Goal: Information Seeking & Learning: Learn about a topic

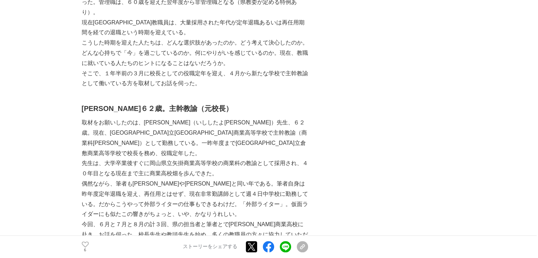
scroll to position [495, 0]
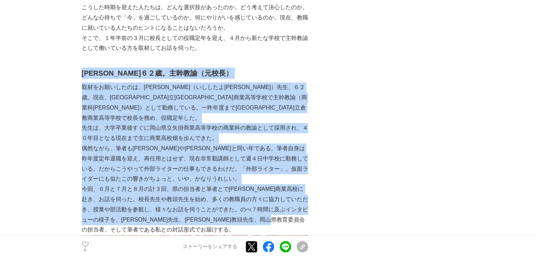
drag, startPoint x: 82, startPoint y: 74, endPoint x: 194, endPoint y: 222, distance: 185.4
click at [172, 123] on p "先生は、大学卒業後すぐに岡山県立矢掛商業高等学校の商業科の教諭として採用され、４０年目となる現在まで主に商業高校畑を歩んできた。" at bounding box center [195, 133] width 226 height 21
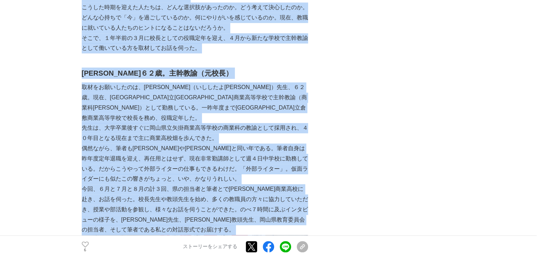
drag, startPoint x: 81, startPoint y: 74, endPoint x: 114, endPoint y: 226, distance: 156.2
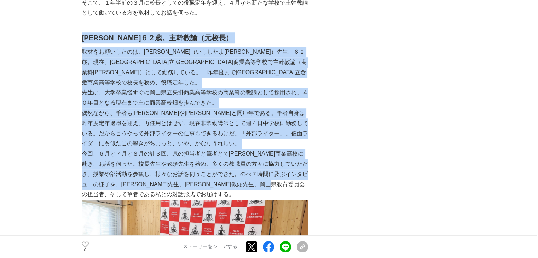
scroll to position [0, 2]
drag, startPoint x: 83, startPoint y: 37, endPoint x: 305, endPoint y: 187, distance: 267.7
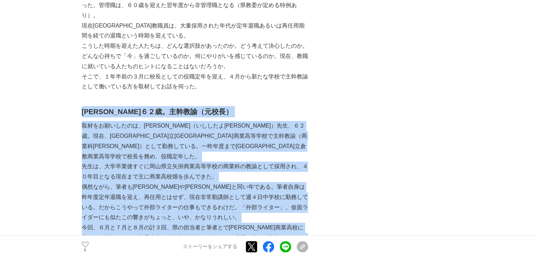
scroll to position [495, 0]
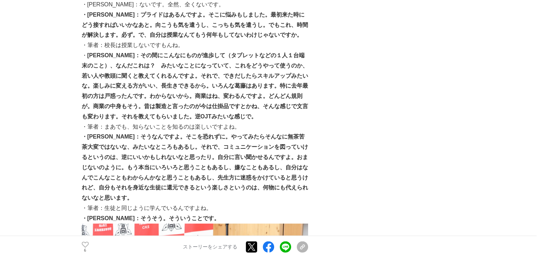
scroll to position [1521, 0]
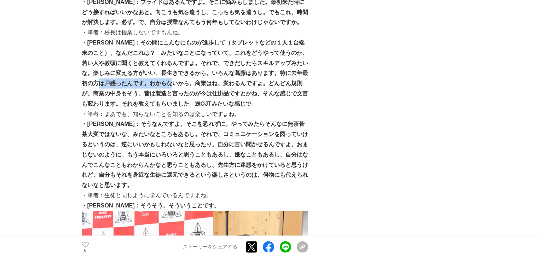
drag, startPoint x: 118, startPoint y: 124, endPoint x: 189, endPoint y: 129, distance: 70.9
click at [189, 107] on strong "[PERSON_NAME]：その間にこんなにものが進歩して（タブレットなどの１人１台端末のこと）、なんだこれは？　みたいなことになっていて、これをどうやって使…" at bounding box center [195, 73] width 226 height 67
drag, startPoint x: 375, startPoint y: 124, endPoint x: 347, endPoint y: 135, distance: 30.0
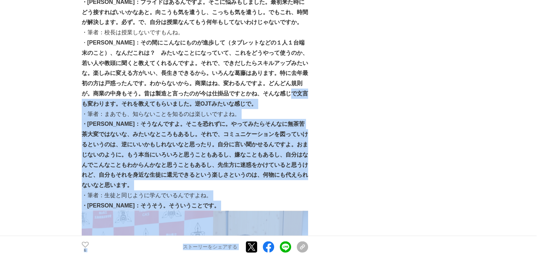
drag, startPoint x: 307, startPoint y: 136, endPoint x: 338, endPoint y: 138, distance: 31.2
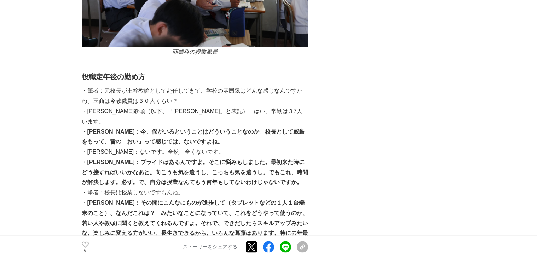
scroll to position [1344, 0]
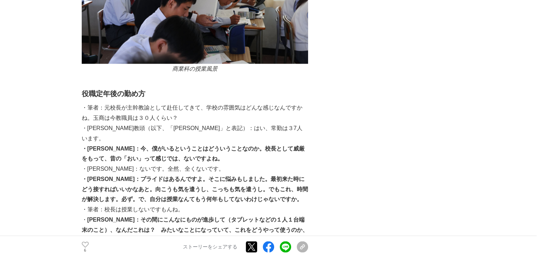
click at [119, 248] on ul "6 いいね！する ストーリーをシェアする Xでポストする Facebookでシェアする LINEでシェアする リンクをコピー" at bounding box center [195, 247] width 226 height 10
drag, startPoint x: 357, startPoint y: 208, endPoint x: 373, endPoint y: 210, distance: 16.3
drag, startPoint x: 464, startPoint y: 187, endPoint x: 439, endPoint y: 188, distance: 25.1
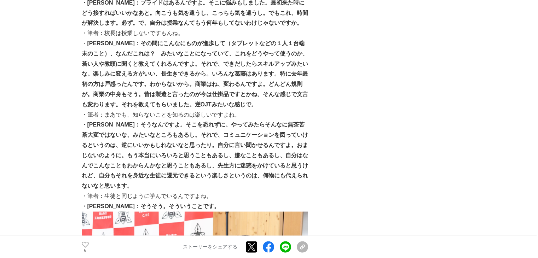
scroll to position [1521, 0]
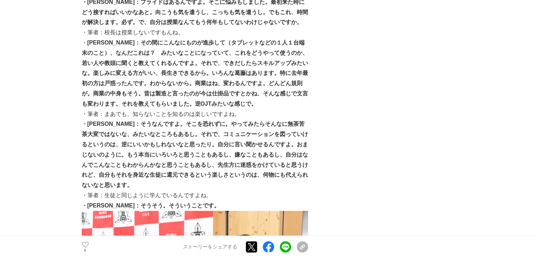
drag, startPoint x: 167, startPoint y: 91, endPoint x: 186, endPoint y: 94, distance: 19.7
click at [186, 94] on strong "[PERSON_NAME]：その間にこんなにものが進歩して（タブレットなどの１人１台端末のこと）、なんだこれは？　みたいなことになっていて、これをどうやって使…" at bounding box center [195, 73] width 226 height 67
drag, startPoint x: 183, startPoint y: 117, endPoint x: 168, endPoint y: 118, distance: 14.5
click at [168, 107] on strong "[PERSON_NAME]：その間にこんなにものが進歩して（タブレットなどの１人１台端末のこと）、なんだこれは？　みたいなことになっていて、これをどうやって使…" at bounding box center [195, 73] width 226 height 67
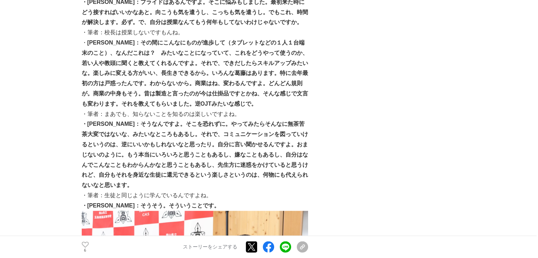
drag, startPoint x: 291, startPoint y: 123, endPoint x: 297, endPoint y: 125, distance: 5.9
click at [297, 107] on strong "[PERSON_NAME]：その間にこんなにものが進歩して（タブレットなどの１人１台端末のこと）、なんだこれは？　みたいなことになっていて、これをどうやって使…" at bounding box center [195, 73] width 226 height 67
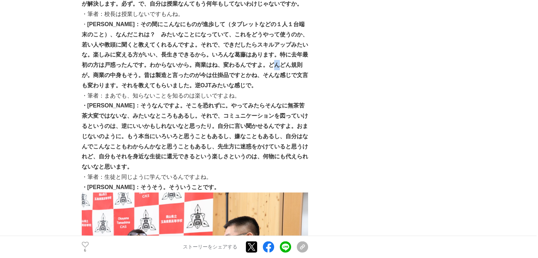
scroll to position [1556, 0]
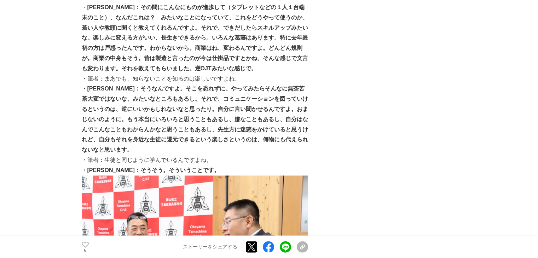
drag, startPoint x: 451, startPoint y: 245, endPoint x: 413, endPoint y: 247, distance: 37.9
click at [308, 247] on div "6 いいね！する ストーリーをシェアする Xでポストする Facebookでシェアする LINEでシェアする リンクをコピー" at bounding box center [195, 247] width 226 height 23
drag, startPoint x: 416, startPoint y: 248, endPoint x: 438, endPoint y: 249, distance: 21.2
click at [308, 249] on div "6 いいね！する ストーリーをシェアする Xでポストする Facebookでシェアする LINEでシェアする リンクをコピー" at bounding box center [195, 247] width 226 height 23
drag, startPoint x: 389, startPoint y: 170, endPoint x: 428, endPoint y: 170, distance: 38.9
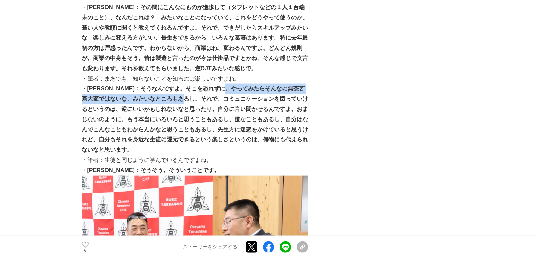
drag, startPoint x: 249, startPoint y: 130, endPoint x: 204, endPoint y: 140, distance: 46.8
click at [204, 140] on strong "・[PERSON_NAME]：そうなんですよ。そこを恐れずに。やってみたらそんなに無茶苦茶大変ではないな、みたいなところもあるし。それで、コミュニケーションを…" at bounding box center [195, 119] width 226 height 67
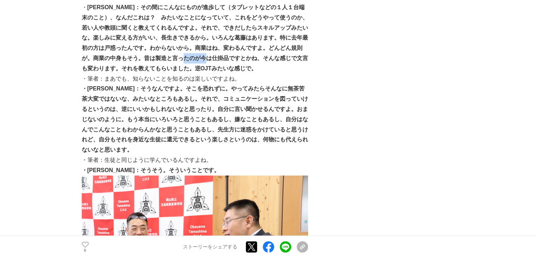
drag, startPoint x: 198, startPoint y: 95, endPoint x: 220, endPoint y: 96, distance: 21.6
click at [220, 71] on strong "[PERSON_NAME]：その間にこんなにものが進歩して（タブレットなどの１人１台端末のこと）、なんだこれは？　みたいなことになっていて、これをどうやって使…" at bounding box center [195, 37] width 226 height 67
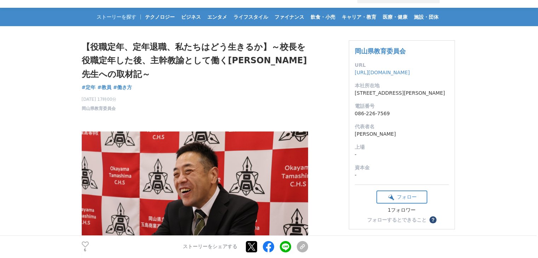
scroll to position [0, 0]
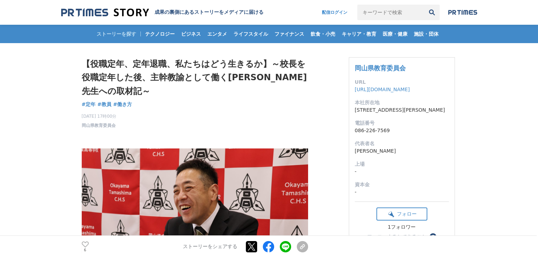
drag, startPoint x: 254, startPoint y: 121, endPoint x: 287, endPoint y: 116, distance: 32.8
click at [287, 116] on div "[DATE] 17時00分 岡山県教育委員会 6" at bounding box center [195, 119] width 226 height 18
click at [232, 104] on div "【役職定年、定年退職、私たちはどう生きるか】～校長を役職定年した後、主幹教諭として働く[PERSON_NAME]先生への取材記～ 定年 #定年 #教員 #働き…" at bounding box center [195, 92] width 226 height 71
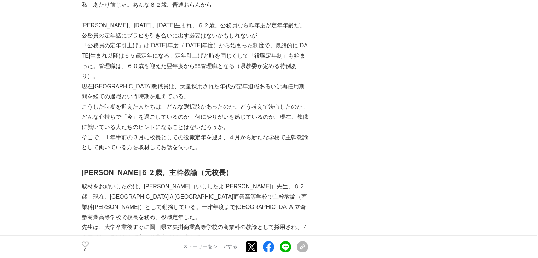
scroll to position [460, 0]
